Goal: Information Seeking & Learning: Find specific fact

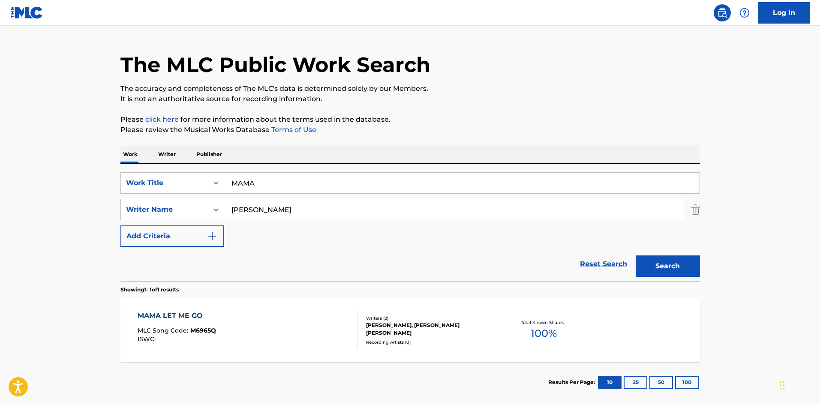
drag, startPoint x: 378, startPoint y: 191, endPoint x: 0, endPoint y: 183, distance: 378.4
click at [21, 162] on main "The MLC Public Work Search The accuracy and completeness of The MLC's data is d…" at bounding box center [410, 206] width 820 height 399
type input "PANCHITA LA ARANA"
click at [635, 255] on button "Search" at bounding box center [667, 265] width 64 height 21
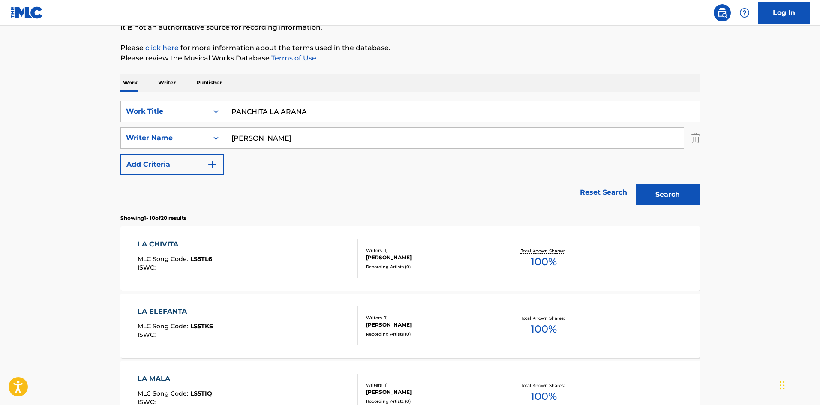
scroll to position [86, 0]
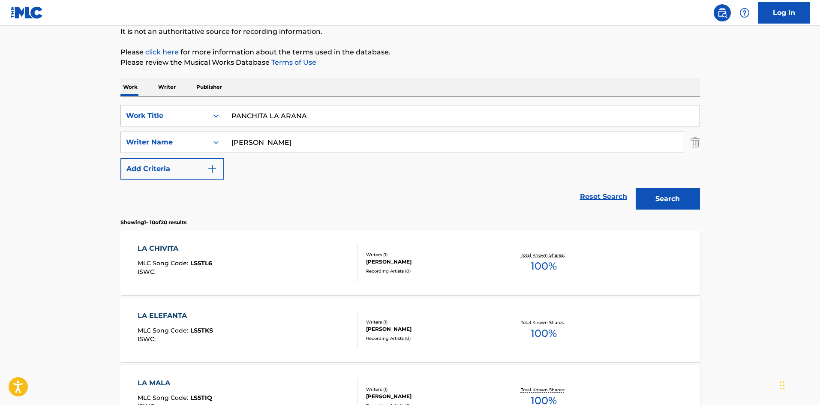
drag, startPoint x: 321, startPoint y: 141, endPoint x: 329, endPoint y: 129, distance: 14.4
click at [329, 129] on div "SearchWithCriteria4ebdd096-2eeb-47d3-86e9-fae02dbcb59f Work Title PANCHITA LA A…" at bounding box center [409, 142] width 579 height 75
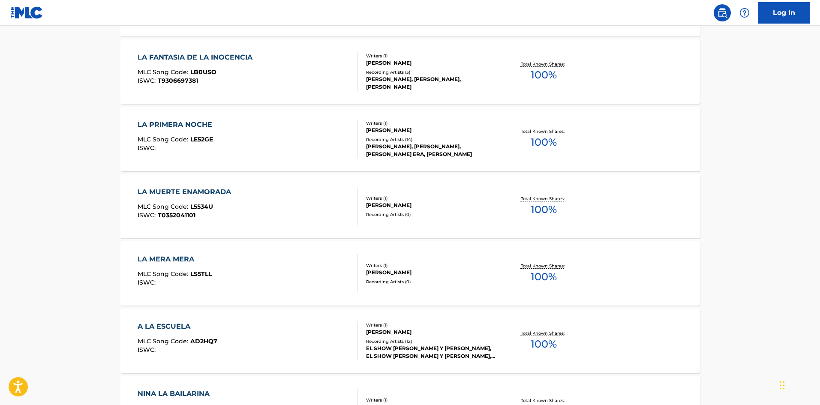
scroll to position [670, 0]
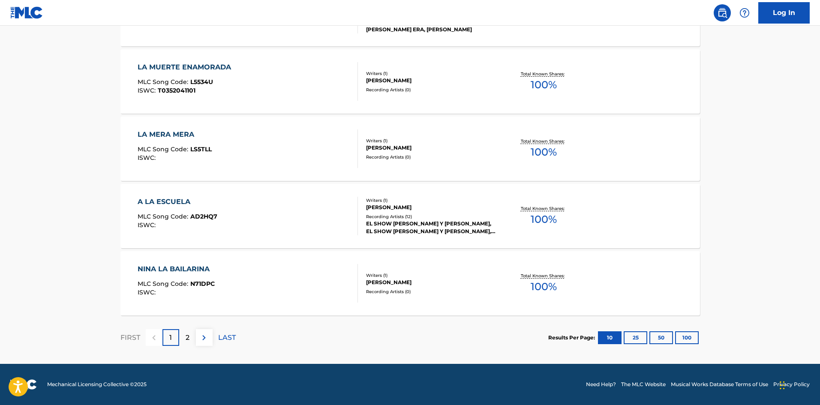
click at [473, 282] on div "[PERSON_NAME]" at bounding box center [430, 282] width 129 height 8
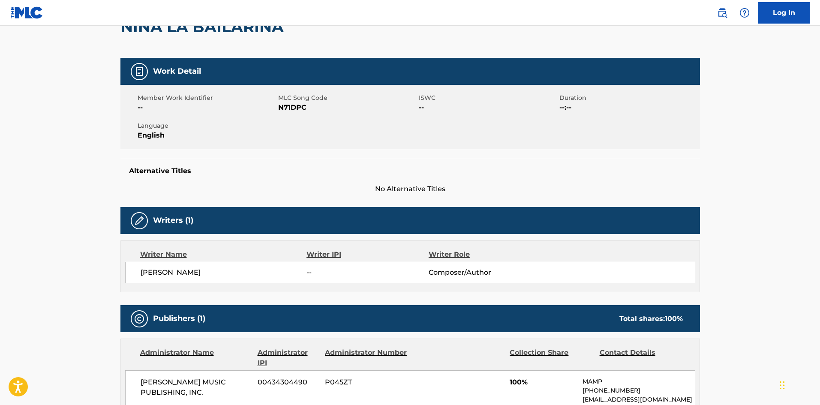
scroll to position [214, 0]
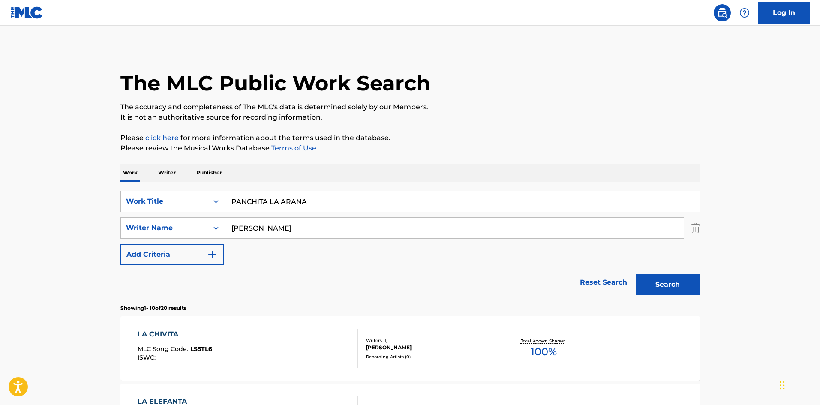
drag, startPoint x: 115, startPoint y: 176, endPoint x: 3, endPoint y: 194, distance: 113.3
paste input "EL [PERSON_NAME]"
type input "EL [PERSON_NAME]"
click at [635, 274] on button "Search" at bounding box center [667, 284] width 64 height 21
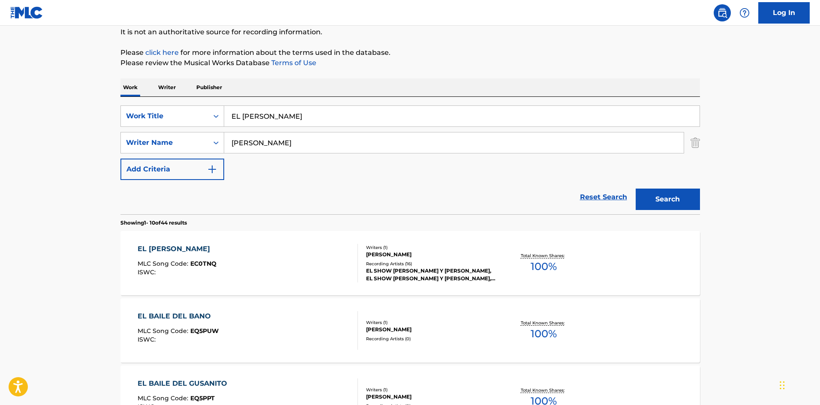
scroll to position [171, 0]
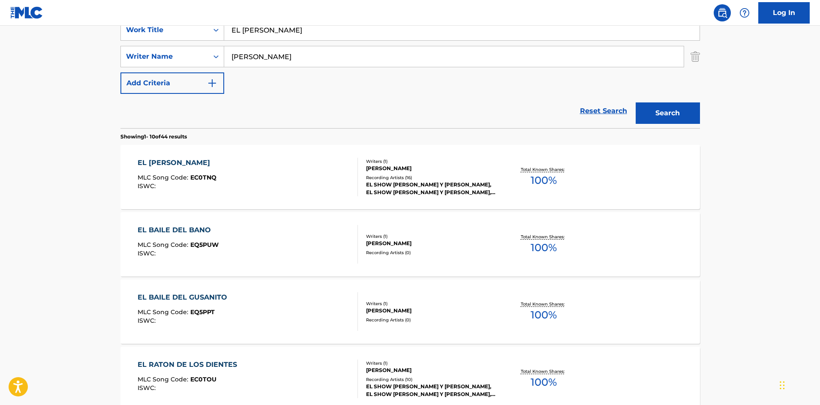
click at [440, 194] on div "EL SHOW [PERSON_NAME] Y [PERSON_NAME], EL SHOW [PERSON_NAME] Y [PERSON_NAME], E…" at bounding box center [430, 188] width 129 height 15
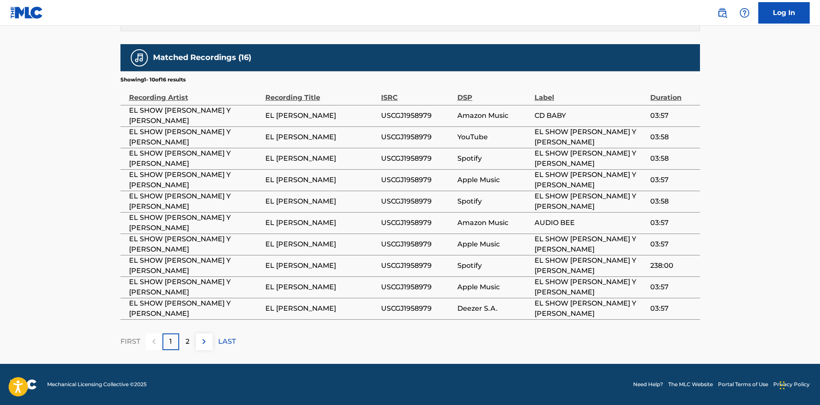
scroll to position [531, 0]
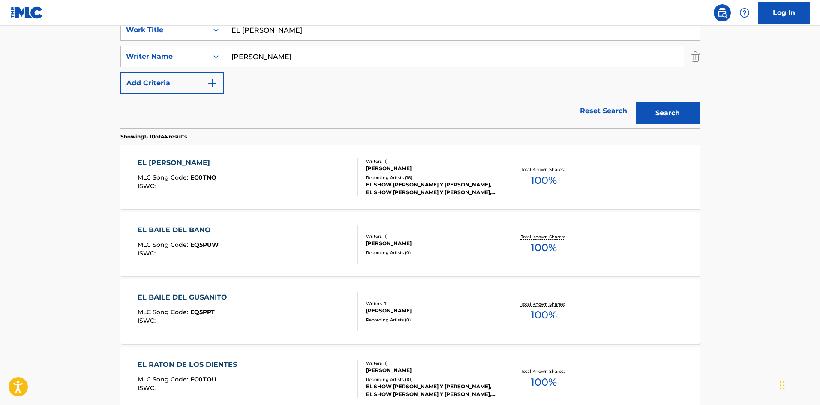
click at [454, 173] on div "Writers ( 1 ) [PERSON_NAME] Recording Artists ( 16 ) EL SHOW [PERSON_NAME] Y [P…" at bounding box center [427, 177] width 138 height 38
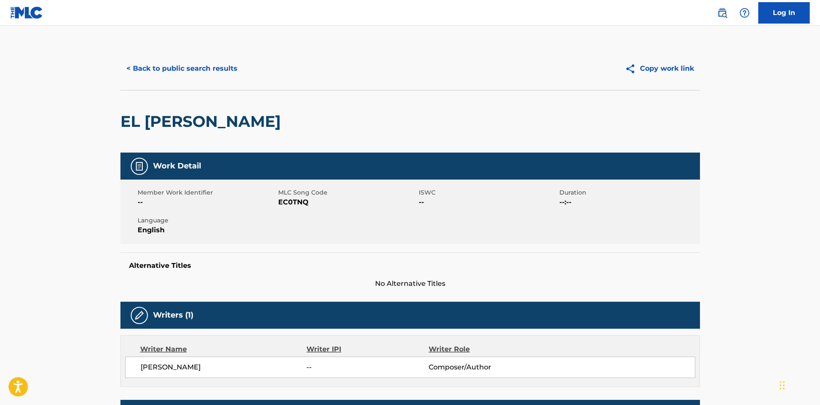
click at [461, 111] on div "EL [PERSON_NAME]" at bounding box center [409, 121] width 579 height 63
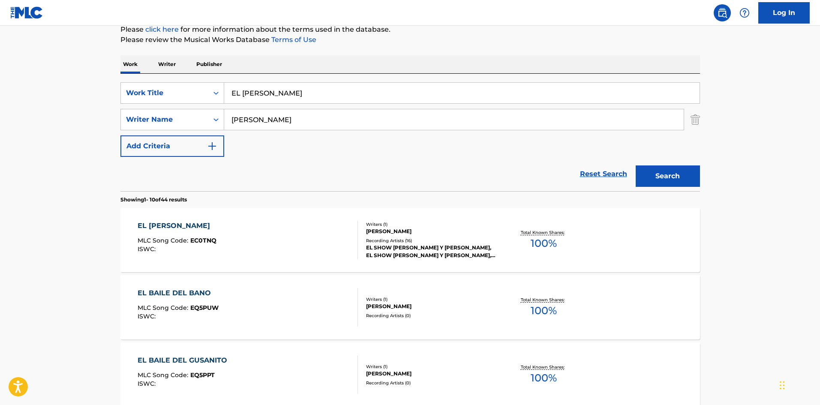
scroll to position [43, 0]
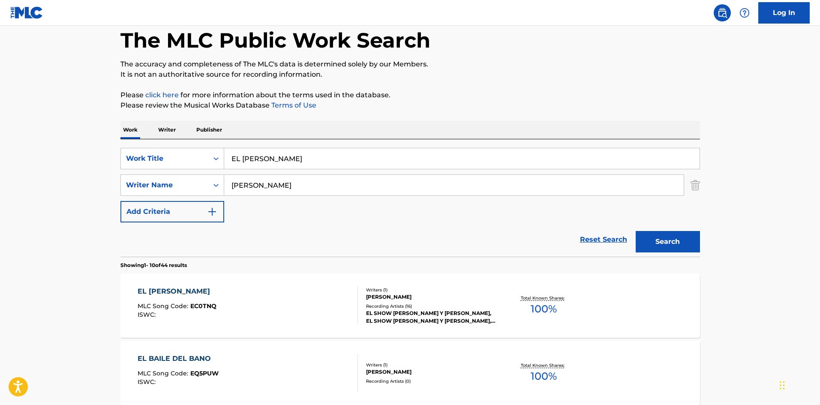
drag, startPoint x: 314, startPoint y: 156, endPoint x: 0, endPoint y: 167, distance: 314.6
click at [635, 231] on button "Search" at bounding box center [667, 241] width 64 height 21
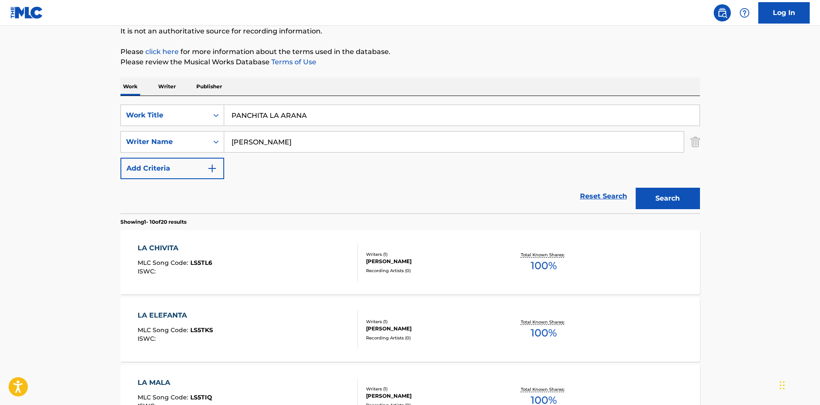
scroll to position [0, 0]
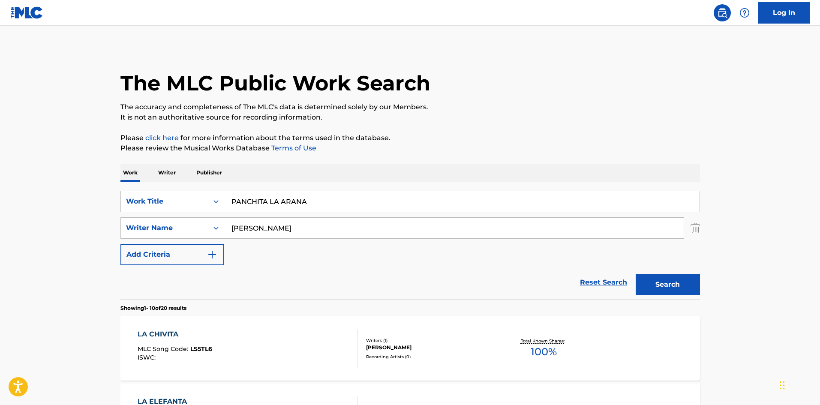
drag, startPoint x: 343, startPoint y: 198, endPoint x: 106, endPoint y: 180, distance: 237.2
click at [284, 194] on input "PANCHITA LA ARANA" at bounding box center [461, 201] width 475 height 21
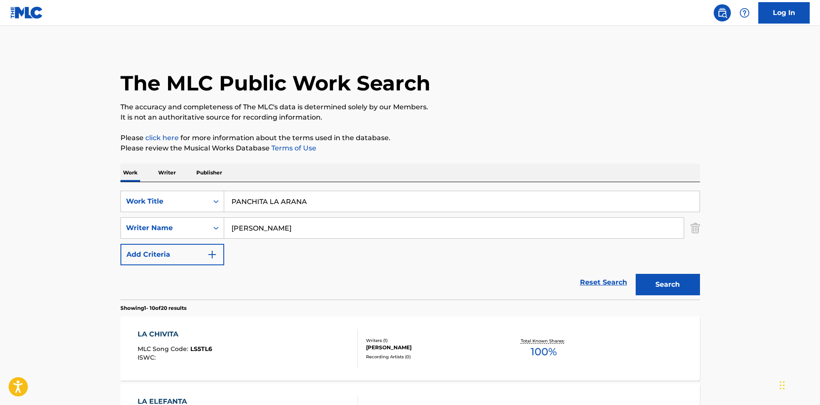
click at [320, 198] on input "PANCHITA LA ARANA" at bounding box center [461, 201] width 475 height 21
click at [292, 197] on input "PANCHITA LA ARANA" at bounding box center [461, 201] width 475 height 21
click at [291, 197] on input "PANCHITA LA ARANA" at bounding box center [461, 201] width 475 height 21
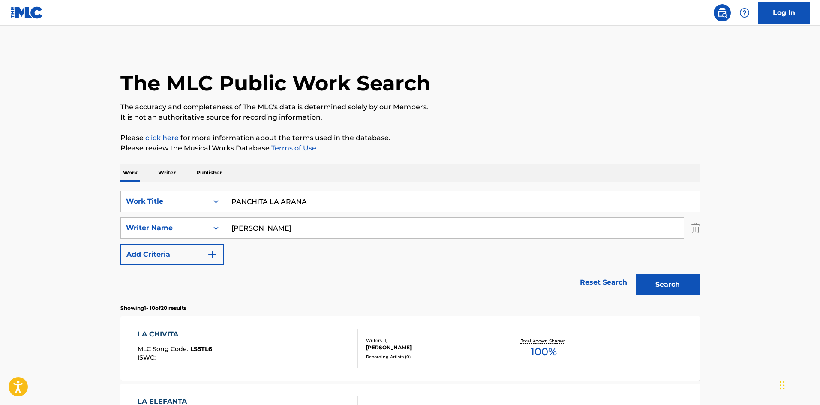
paste input "IRATAS"
click at [635, 274] on button "Search" at bounding box center [667, 284] width 64 height 21
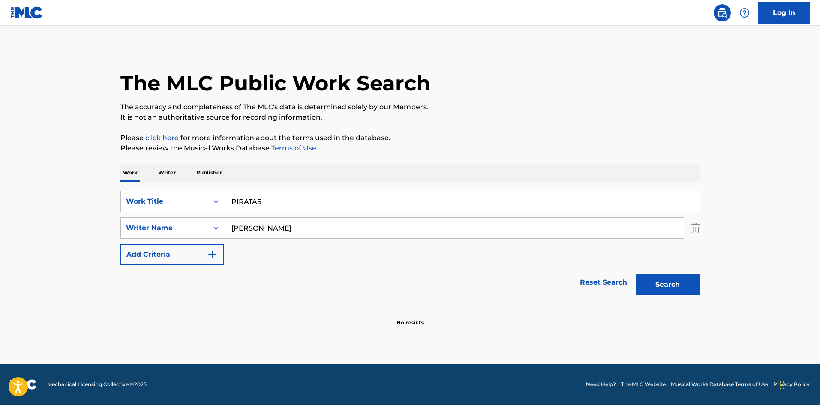
click at [233, 219] on input "[PERSON_NAME]" at bounding box center [453, 228] width 459 height 21
click at [348, 240] on div "SearchWithCriteria4ebdd096-2eeb-47d3-86e9-fae02dbcb59f Work Title PIRATAS Searc…" at bounding box center [409, 228] width 579 height 75
click at [346, 229] on input "[PERSON_NAME]" at bounding box center [453, 228] width 459 height 21
drag, startPoint x: 358, startPoint y: 206, endPoint x: 90, endPoint y: 180, distance: 269.4
click at [102, 183] on main "The MLC Public Work Search The accuracy and completeness of The MLC's data is d…" at bounding box center [410, 195] width 820 height 338
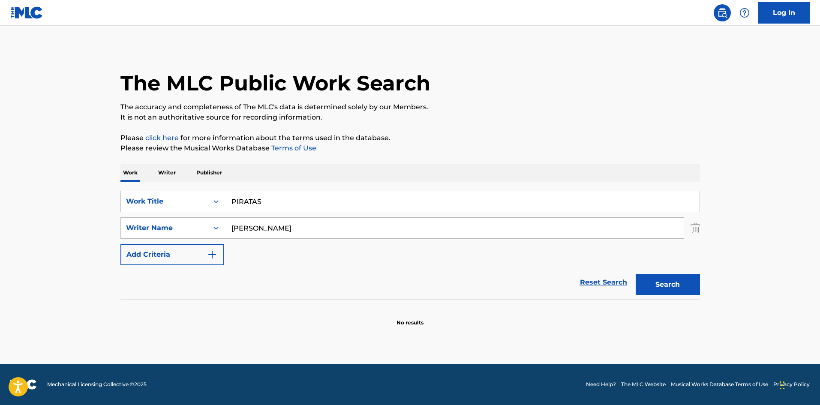
paste input "A LA ESCUELA"
type input "A LA ESCUELA"
click at [635, 274] on button "Search" at bounding box center [667, 284] width 64 height 21
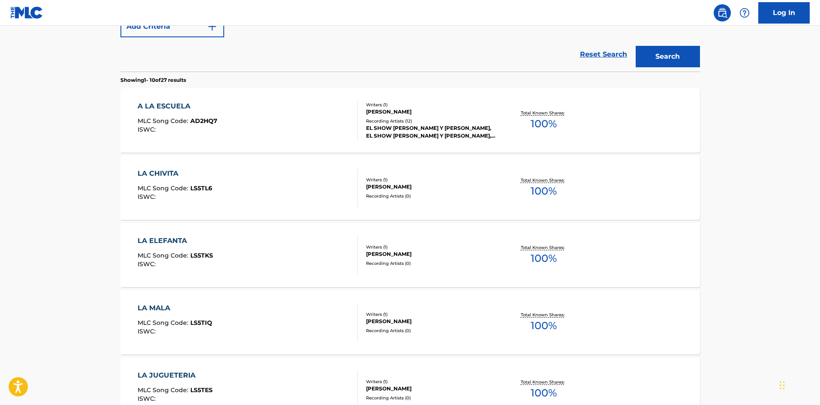
scroll to position [214, 0]
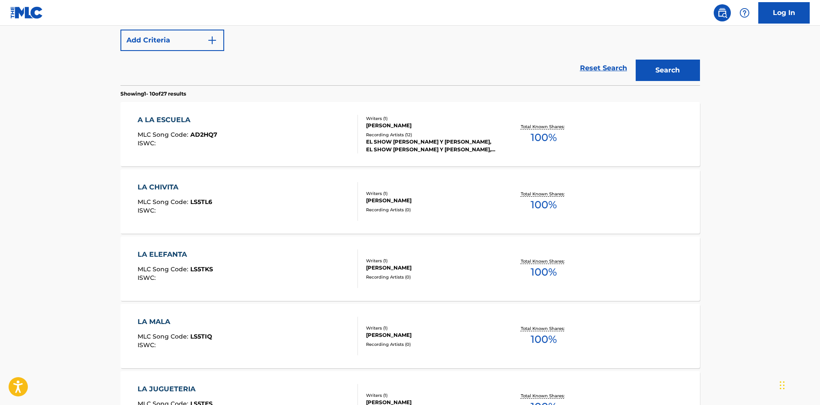
click at [383, 117] on div "Writers ( 1 )" at bounding box center [430, 118] width 129 height 6
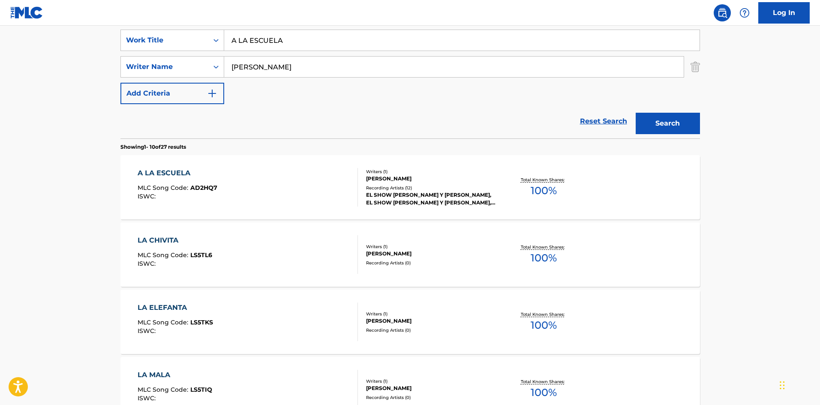
scroll to position [92, 0]
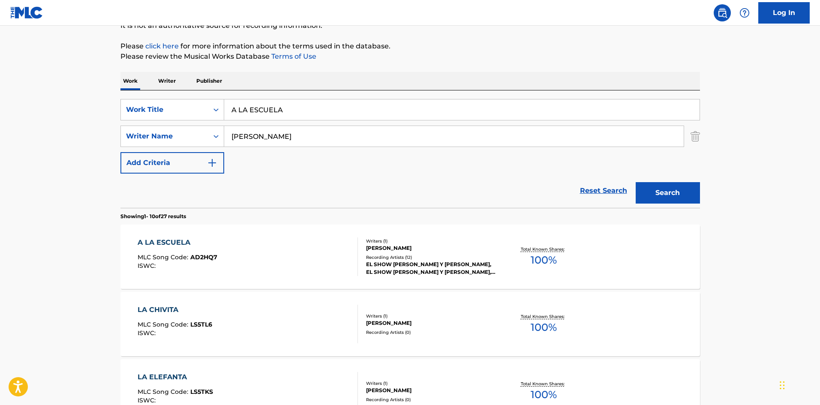
drag, startPoint x: 314, startPoint y: 116, endPoint x: 28, endPoint y: 115, distance: 285.7
paste input "EL [PERSON_NAME]"
type input "EL [PERSON_NAME]"
click at [635, 182] on button "Search" at bounding box center [667, 192] width 64 height 21
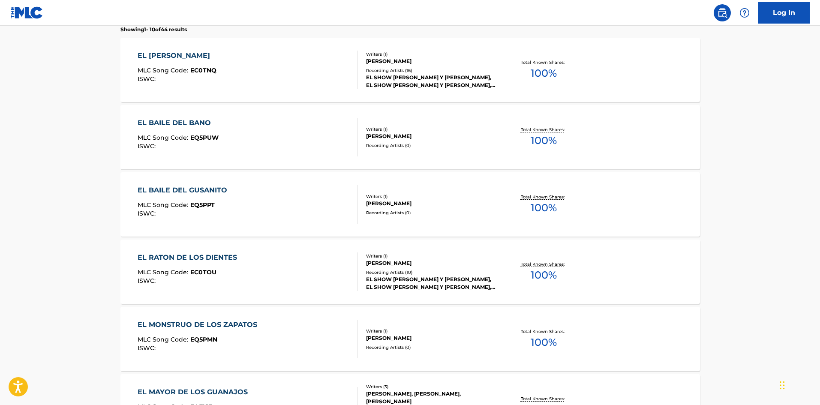
scroll to position [257, 0]
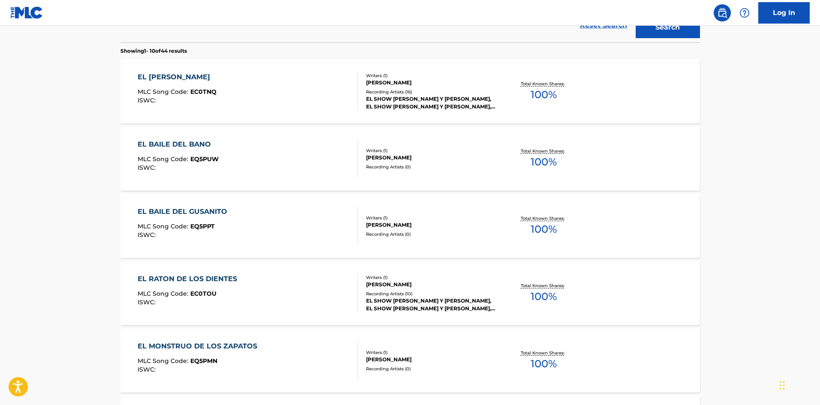
click at [404, 78] on div "Writers ( 1 )" at bounding box center [430, 75] width 129 height 6
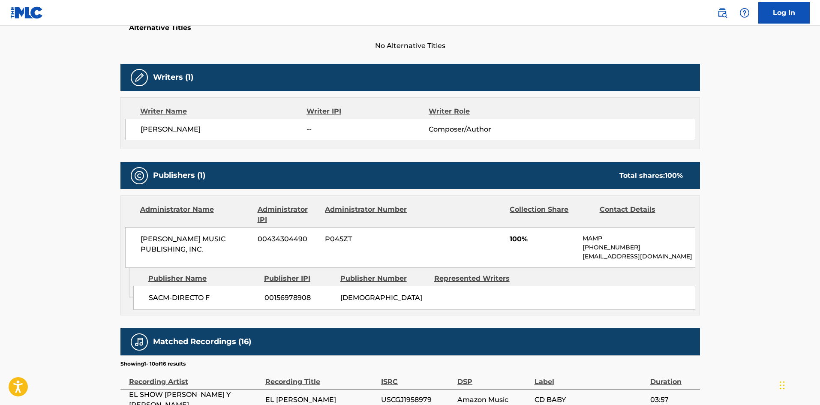
scroll to position [129, 0]
